Goal: Contribute content: Add original content to the website for others to see

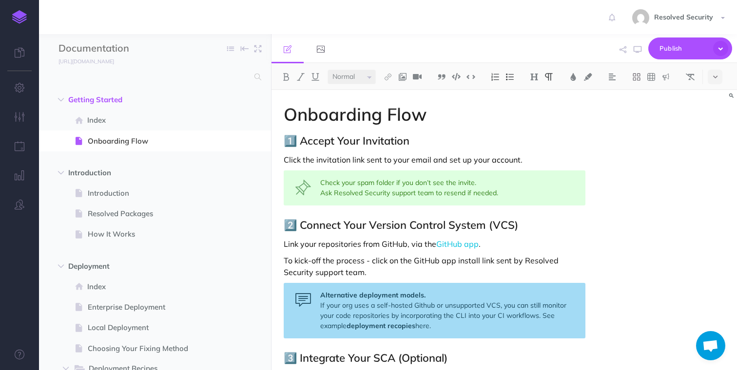
select select "null"
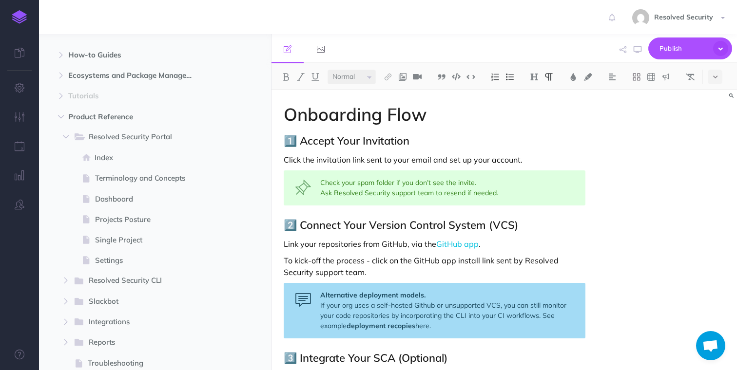
scroll to position [654, 0]
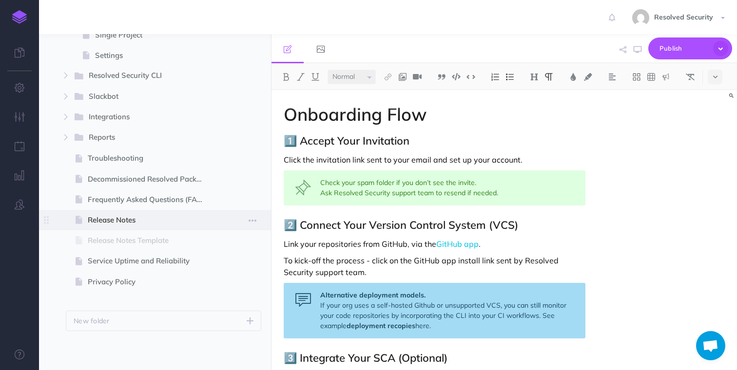
click at [121, 222] on span "Release Notes" at bounding box center [150, 220] width 125 height 12
select select "null"
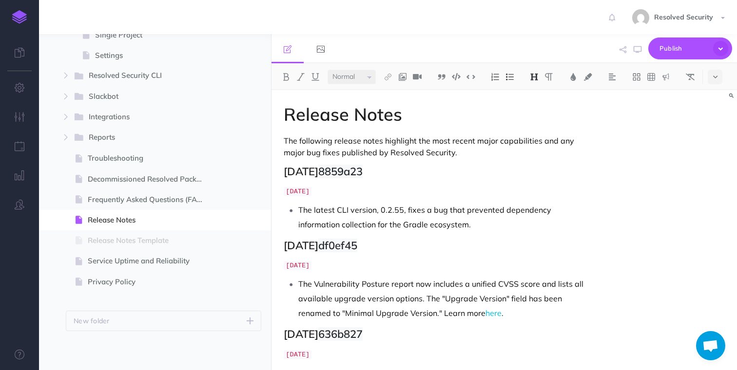
click at [351, 194] on p "[DATE]" at bounding box center [434, 191] width 301 height 13
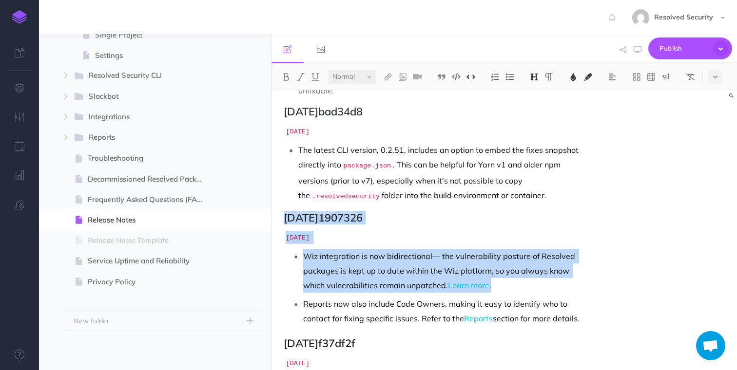
drag, startPoint x: 502, startPoint y: 261, endPoint x: 283, endPoint y: 189, distance: 231.3
copy div "[DATE] 1907326 [DATE] Wiz integration is now bidirectional— the vulnerability p…"
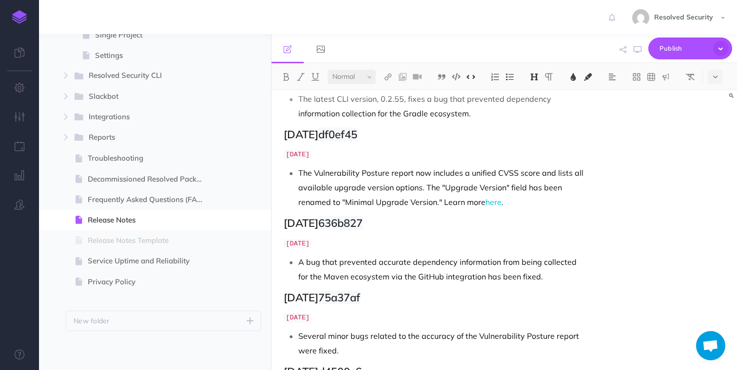
scroll to position [0, 0]
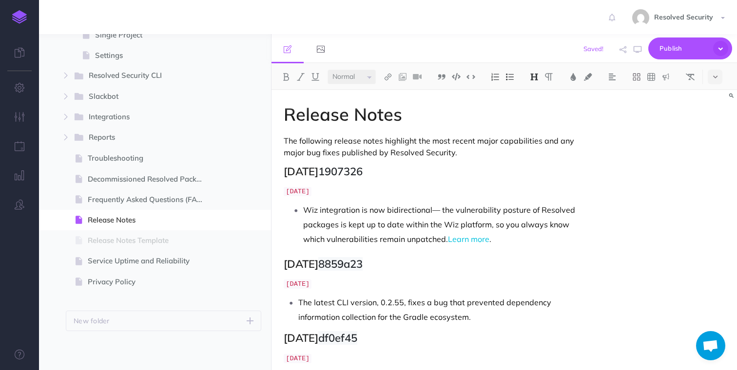
click at [324, 172] on h2 "[DATE] 1907326" at bounding box center [434, 172] width 301 height 12
click at [334, 172] on h2 "[DATE] 1907326" at bounding box center [434, 172] width 301 height 12
drag, startPoint x: 309, startPoint y: 190, endPoint x: 315, endPoint y: 190, distance: 5.8
click at [311, 190] on code "[DATE]" at bounding box center [298, 191] width 28 height 9
click at [311, 193] on code "[DATE]" at bounding box center [298, 191] width 28 height 9
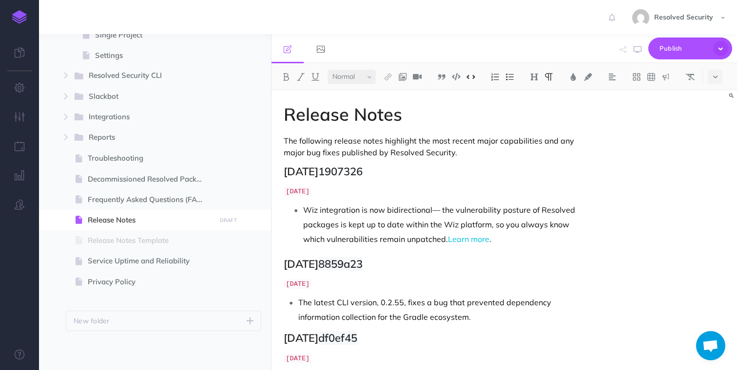
click at [312, 210] on p "Wiz integration is now bidirectional— the vulnerability posture of Resolved pac…" at bounding box center [444, 225] width 282 height 44
drag, startPoint x: 344, startPoint y: 171, endPoint x: 385, endPoint y: 172, distance: 41.4
click at [362, 172] on span "1907326" at bounding box center [340, 172] width 44 height 14
click at [402, 211] on p "Mend integration is now bidirectional— the vulnerability posture of Resolved pa…" at bounding box center [444, 225] width 282 height 44
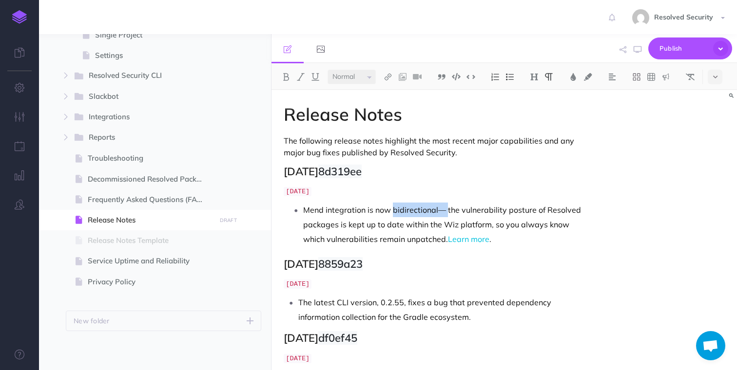
drag, startPoint x: 402, startPoint y: 211, endPoint x: 443, endPoint y: 216, distance: 41.2
click at [443, 216] on p "Mend integration is now bidirectional— the vulnerability posture of Resolved pa…" at bounding box center [444, 225] width 282 height 44
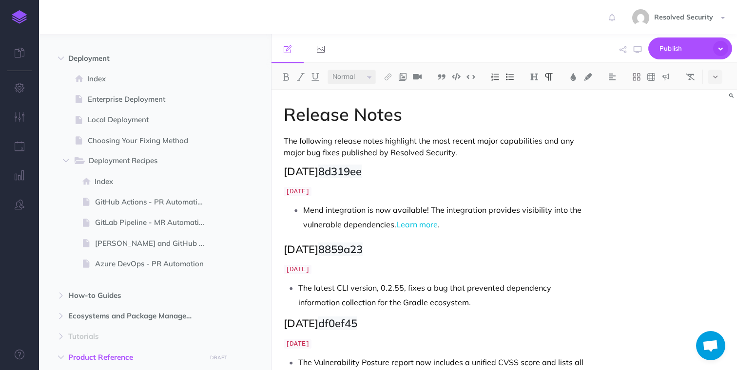
click at [394, 224] on p "Mend integration is now available! The integration provides visibility into the…" at bounding box center [444, 217] width 282 height 29
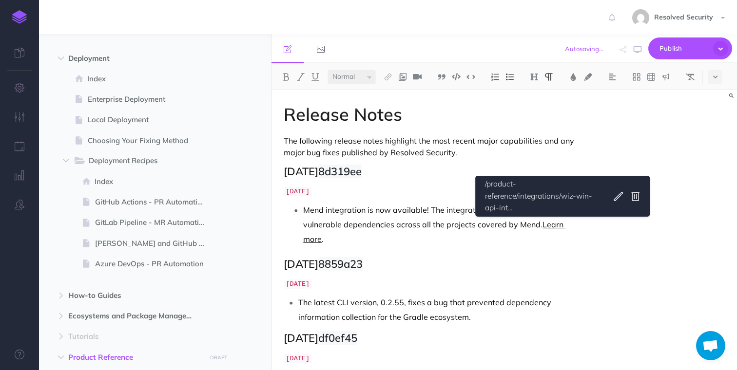
click at [565, 225] on link "Learn more" at bounding box center [434, 232] width 262 height 24
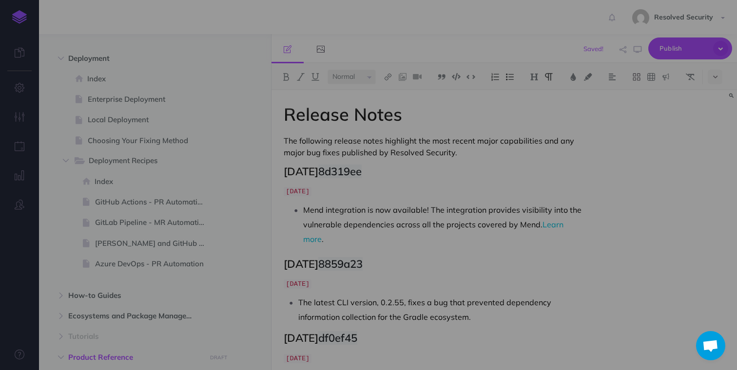
click at [617, 196] on body "Toggle Navigation Resolved Security Settings Account Settings Teams Create Team…" at bounding box center [368, 185] width 737 height 370
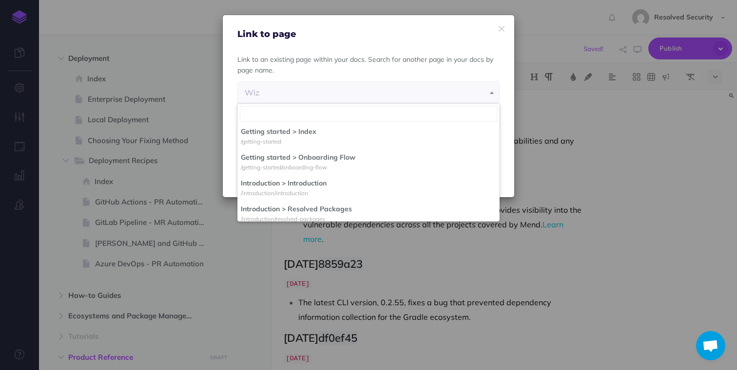
scroll to position [1698, 0]
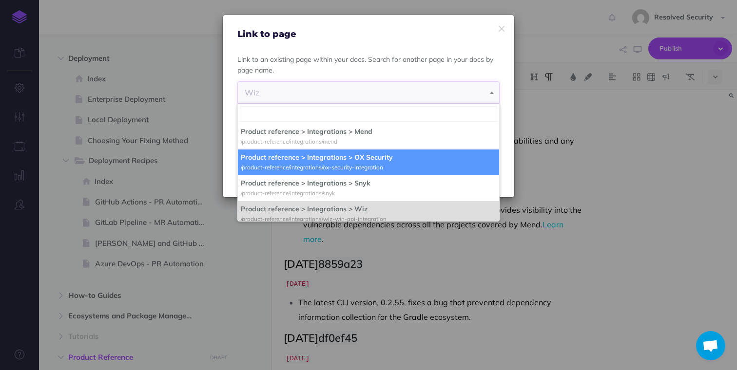
click at [492, 93] on b at bounding box center [492, 93] width 4 height 2
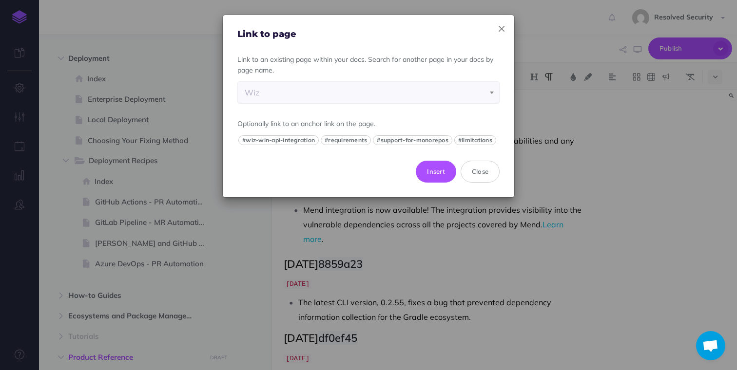
click at [503, 29] on icon "button" at bounding box center [501, 29] width 6 height 10
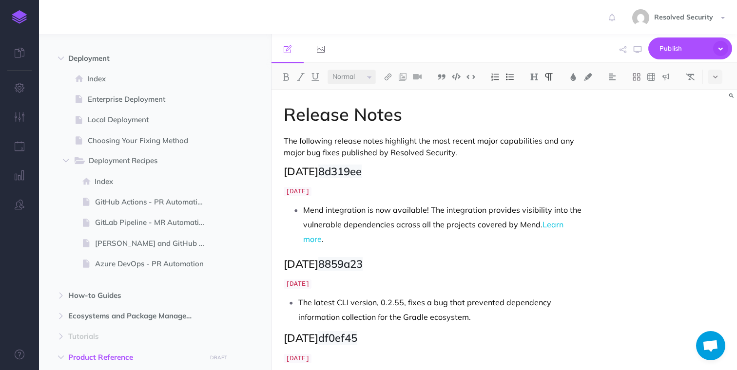
click at [583, 222] on p "Mend integration is now available! The integration provides visibility into the…" at bounding box center [444, 225] width 282 height 44
click at [387, 77] on img at bounding box center [387, 77] width 9 height 8
click at [390, 108] on icon at bounding box center [388, 108] width 8 height 7
select select "A9E-GIND-CH5-AZ2"
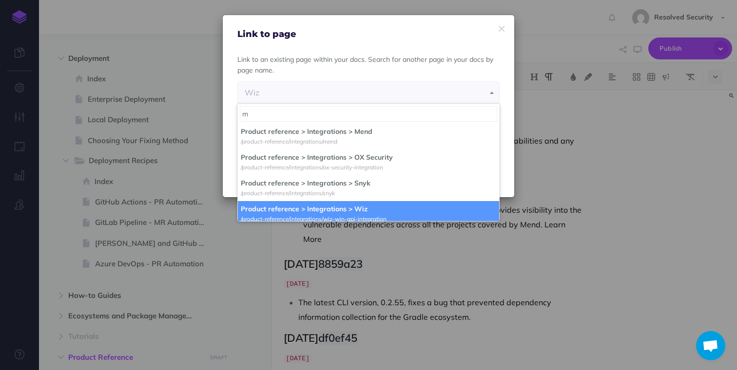
scroll to position [0, 0]
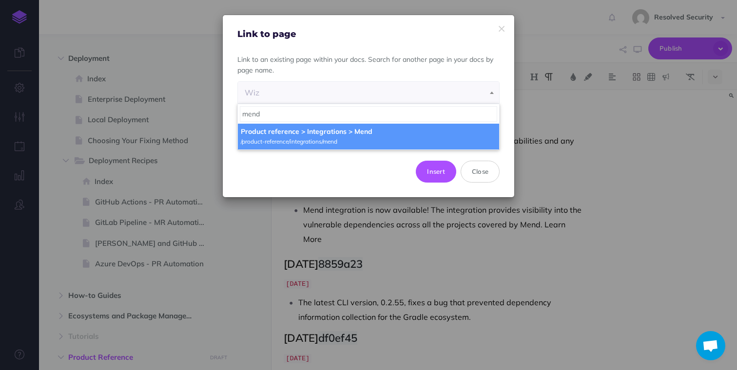
type input "mend"
select select "1CU-IHED-FH1-THE"
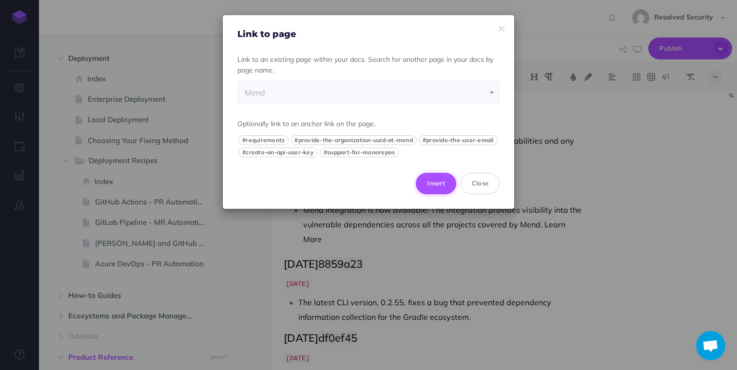
click at [435, 184] on button "Insert" at bounding box center [436, 183] width 40 height 21
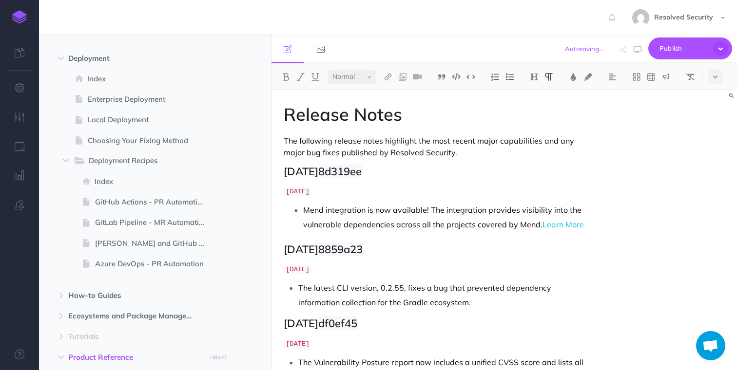
click at [337, 216] on p "Mend integration is now available! The integration provides visibility into the…" at bounding box center [444, 217] width 282 height 29
click at [678, 51] on span "Publish" at bounding box center [683, 48] width 49 height 15
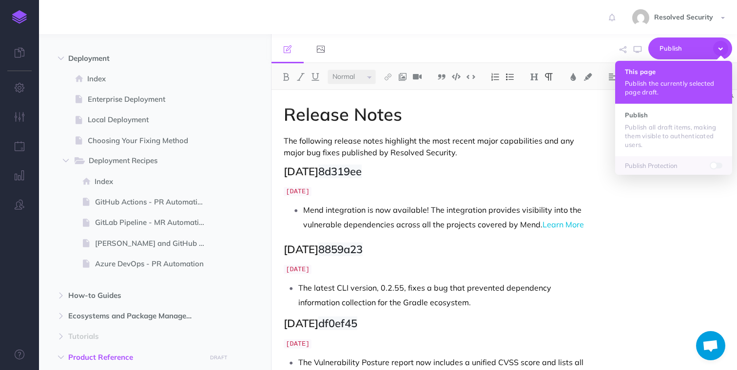
click at [659, 86] on p "Publish the currently selected page draft." at bounding box center [673, 88] width 97 height 18
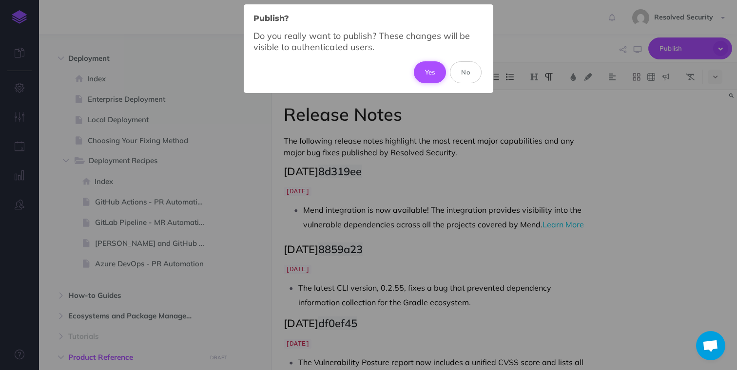
click at [430, 76] on button "Yes" at bounding box center [430, 71] width 33 height 21
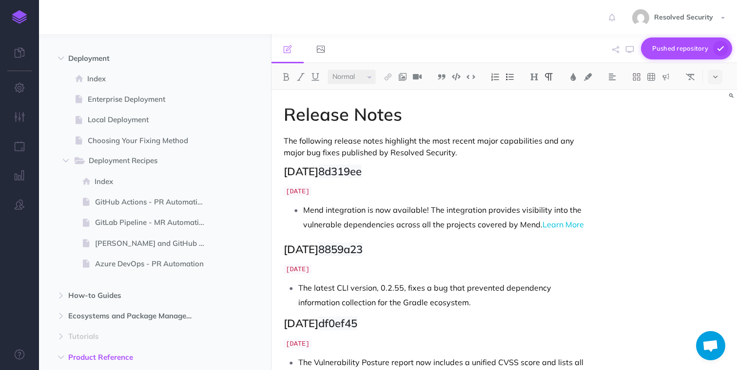
click at [678, 49] on span "Pushed repository" at bounding box center [680, 48] width 56 height 15
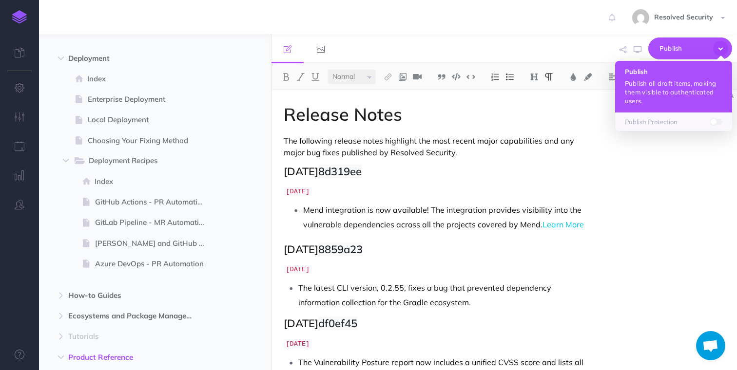
click at [661, 80] on p "Publish all draft items, making them visible to authenticated users." at bounding box center [673, 92] width 97 height 26
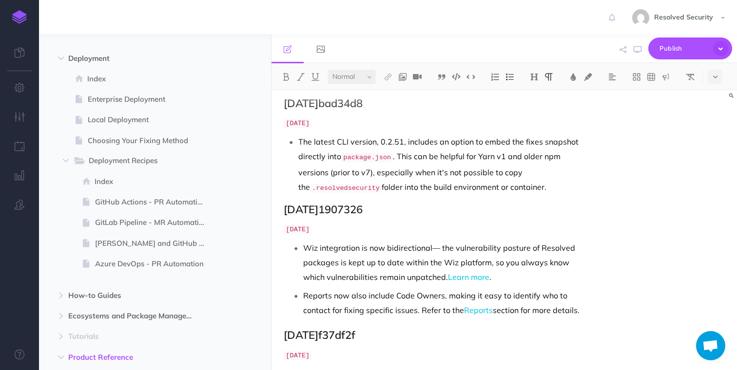
scroll to position [1088, 0]
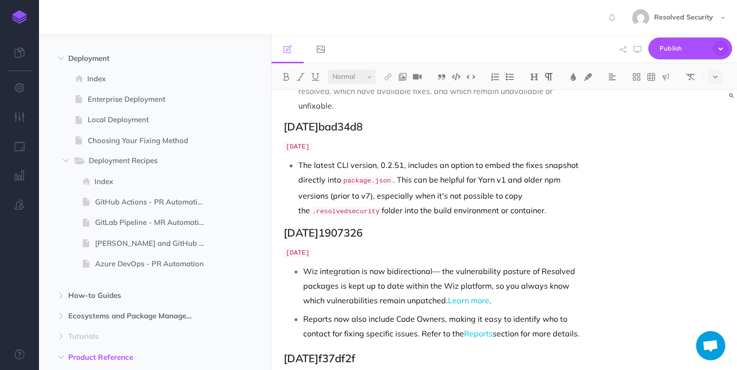
click at [435, 158] on p "The latest CLI version, 0.2.51, includes an option to embed the fixes snapshot …" at bounding box center [441, 188] width 286 height 61
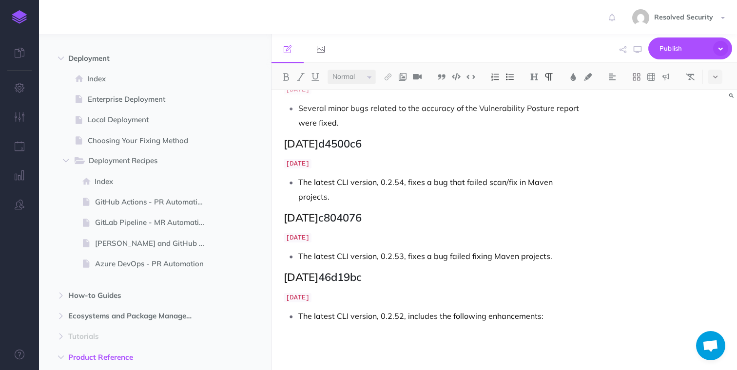
scroll to position [420, 0]
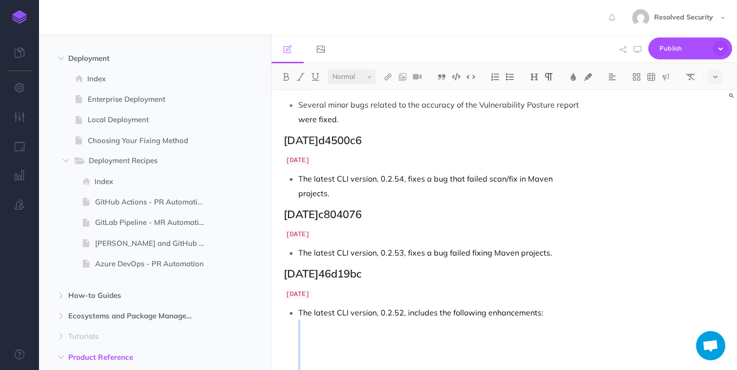
drag, startPoint x: 350, startPoint y: 354, endPoint x: 329, endPoint y: 311, distance: 48.2
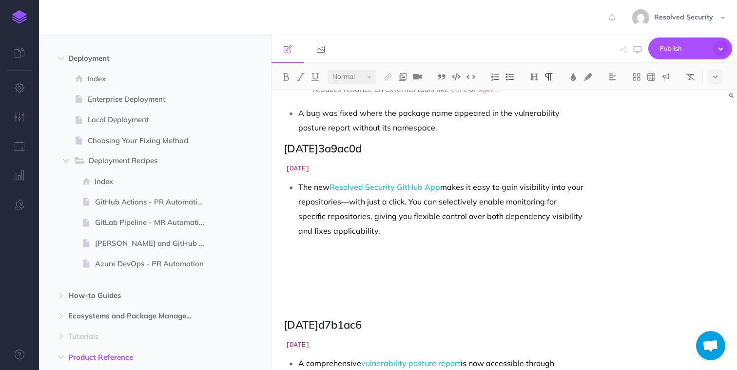
scroll to position [731, 0]
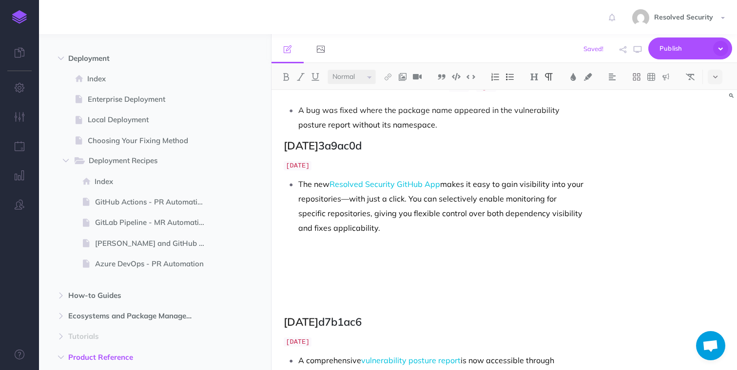
click at [314, 279] on p at bounding box center [441, 286] width 286 height 15
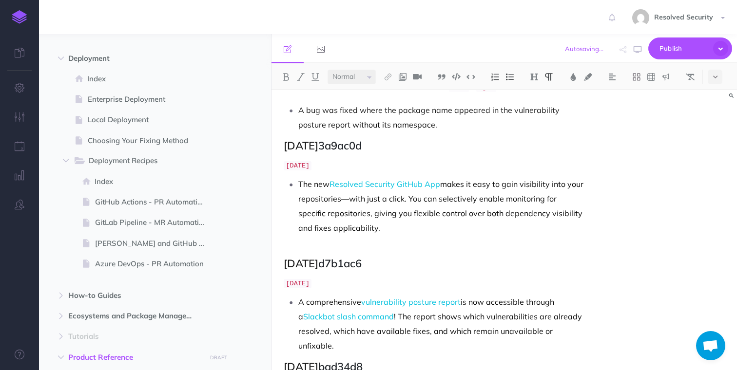
click at [324, 235] on p at bounding box center [441, 242] width 286 height 15
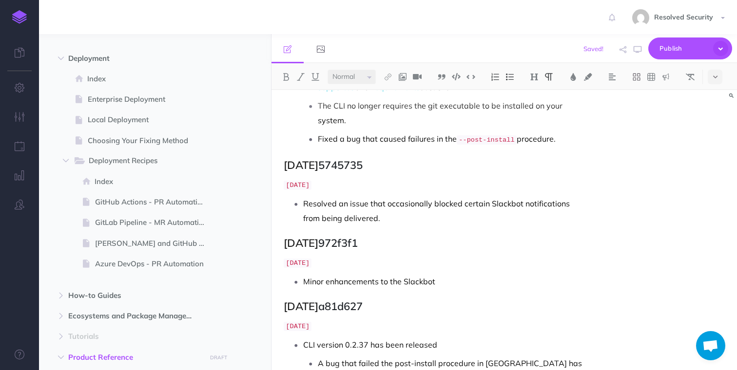
scroll to position [3483, 0]
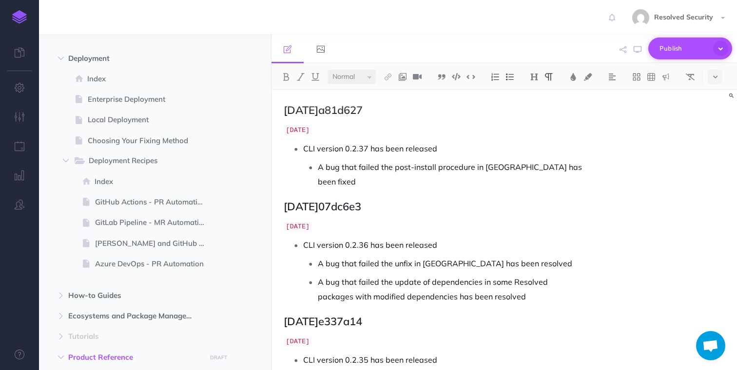
click at [670, 50] on span "Publish" at bounding box center [683, 48] width 49 height 15
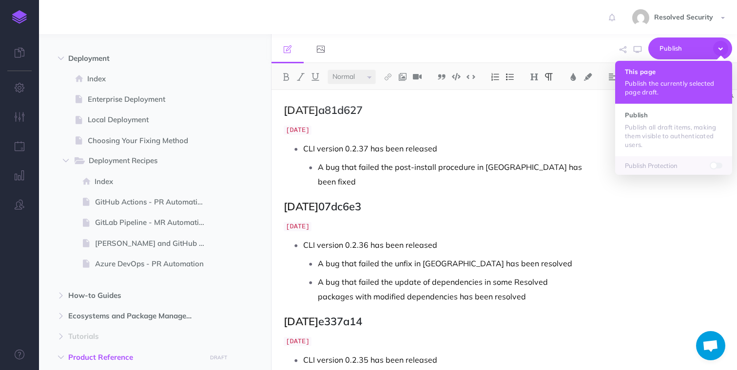
click at [651, 75] on h4 "This page" at bounding box center [673, 71] width 97 height 7
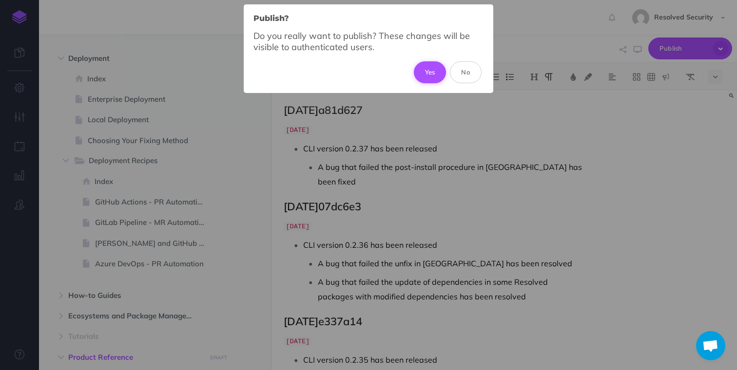
click at [424, 69] on button "Yes" at bounding box center [430, 71] width 33 height 21
